Goal: Check status: Check status

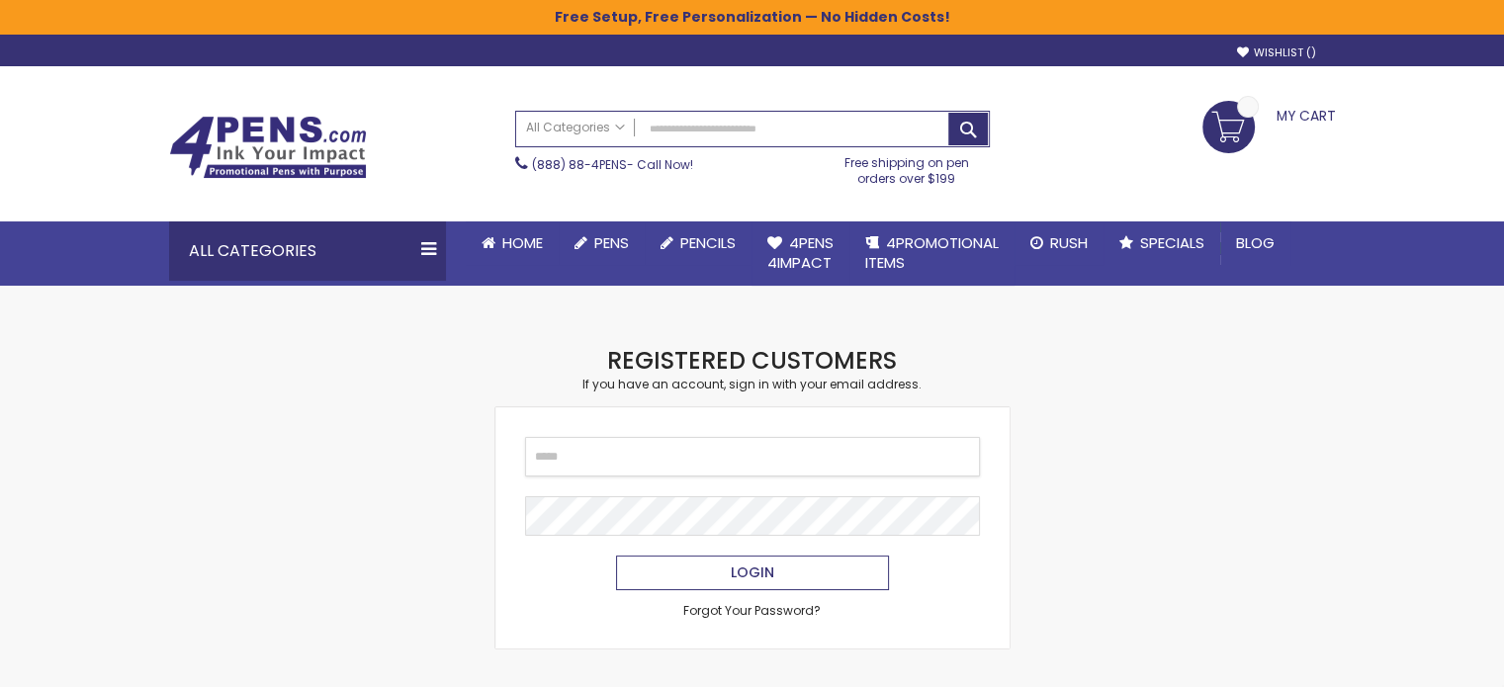
type input "**********"
click at [798, 571] on button "Login" at bounding box center [752, 573] width 273 height 35
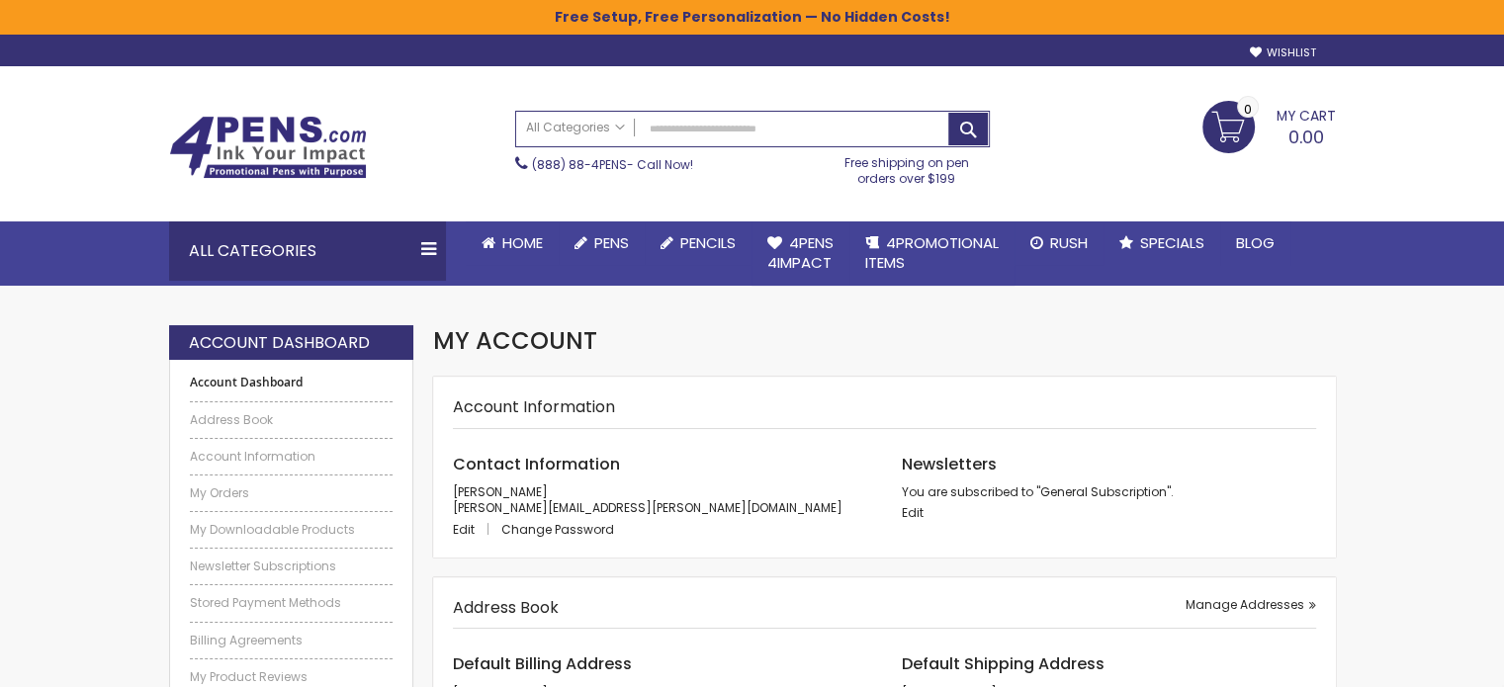
click at [232, 501] on ul "Account Dashboard Address Book Account Information My Orders My Downloadable Pr…" at bounding box center [292, 548] width 204 height 347
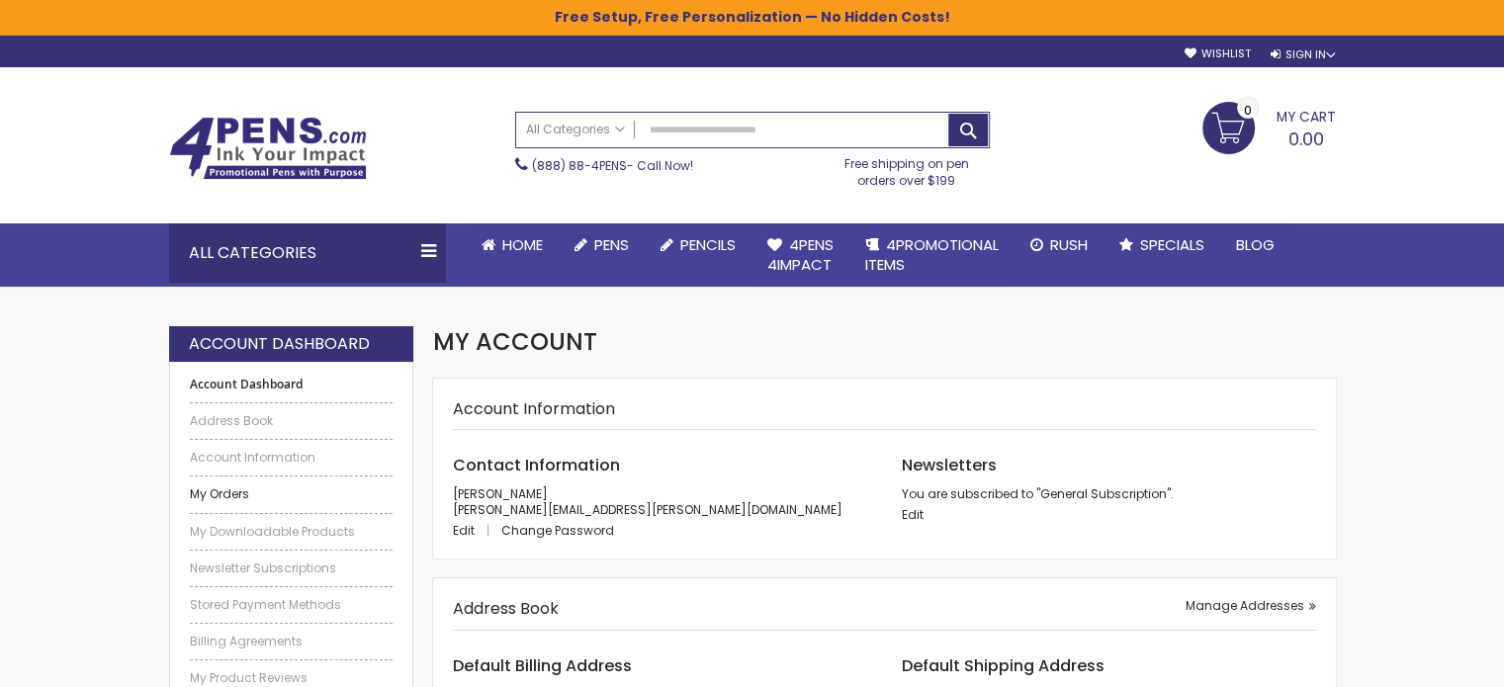
click at [229, 498] on link "My Orders" at bounding box center [292, 495] width 204 height 16
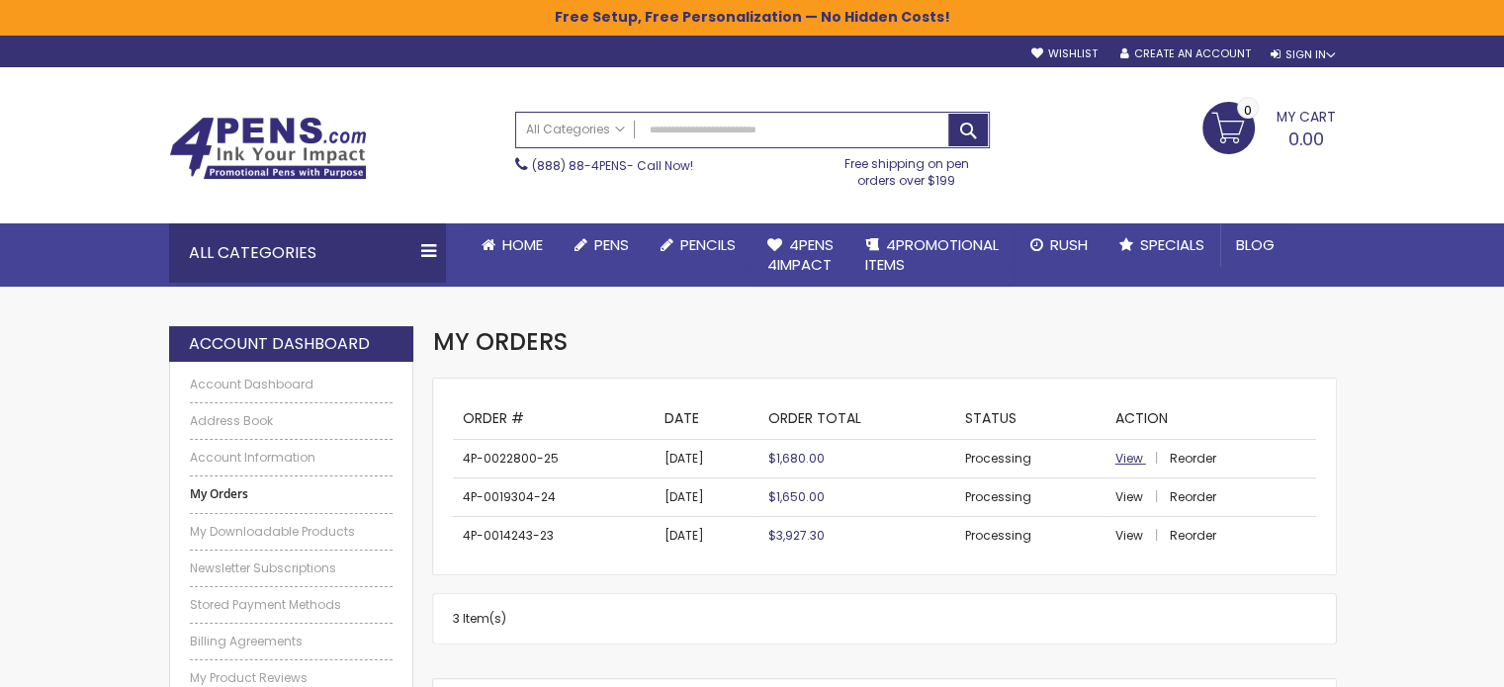
click at [1135, 463] on span "View" at bounding box center [1130, 458] width 28 height 17
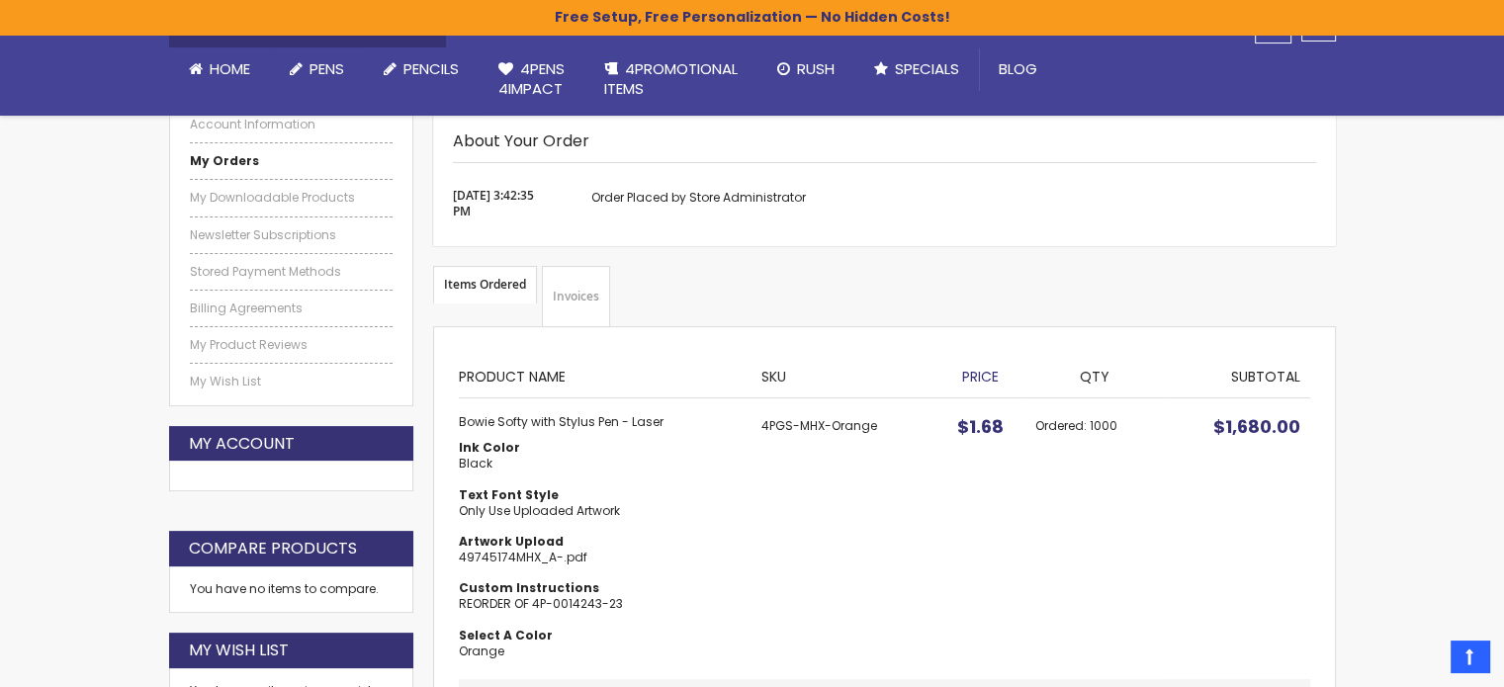
scroll to position [332, 0]
